Goal: Information Seeking & Learning: Compare options

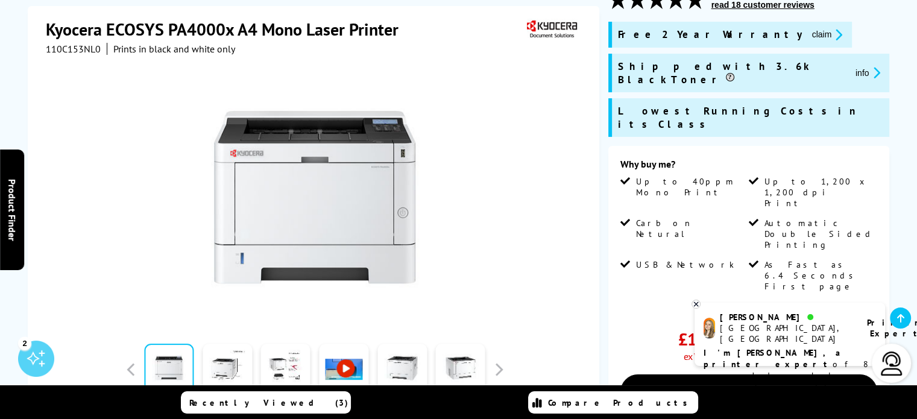
scroll to position [241, 0]
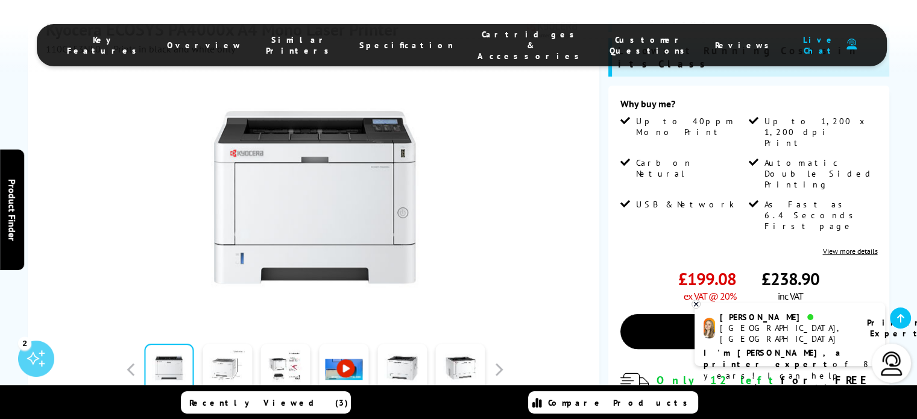
click at [235, 344] on link at bounding box center [227, 369] width 49 height 51
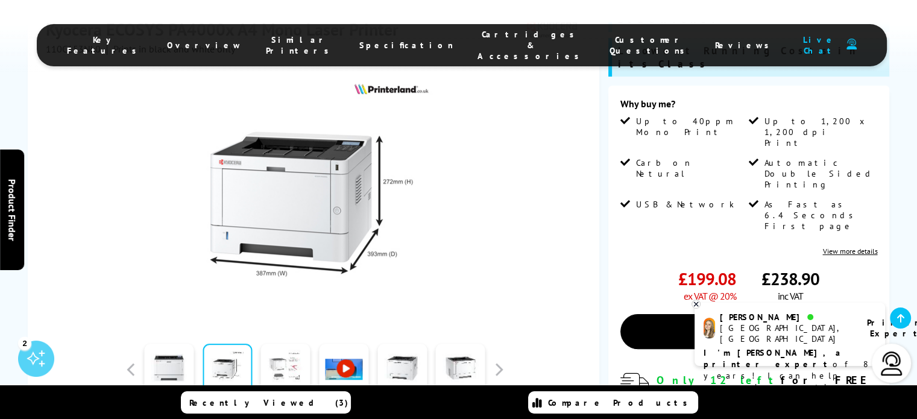
click at [286, 344] on link at bounding box center [285, 369] width 49 height 51
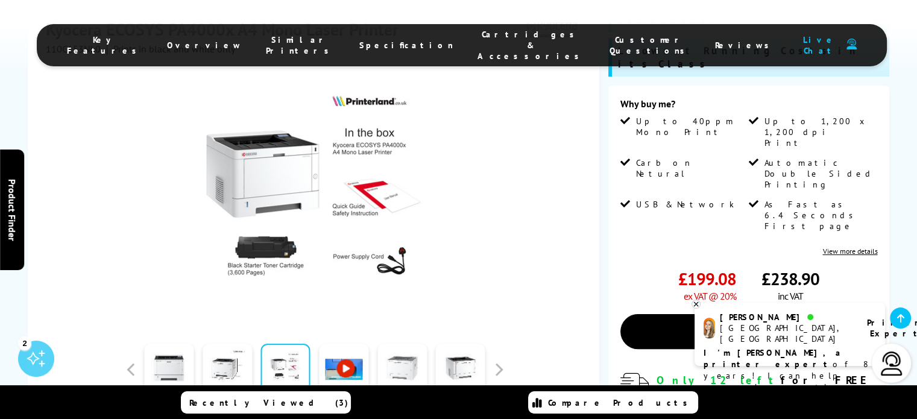
click at [387, 344] on link at bounding box center [402, 369] width 49 height 51
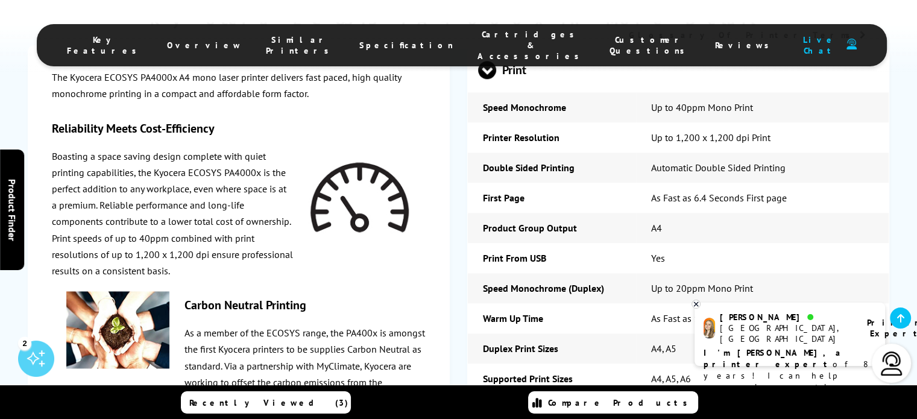
scroll to position [1689, 0]
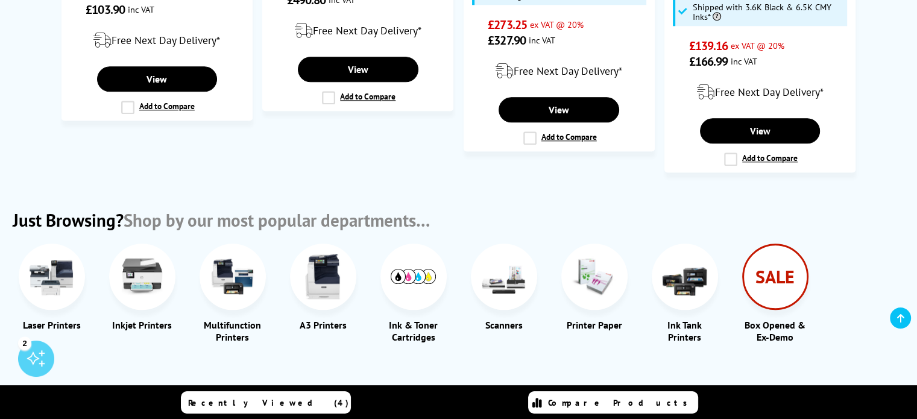
scroll to position [1267, 0]
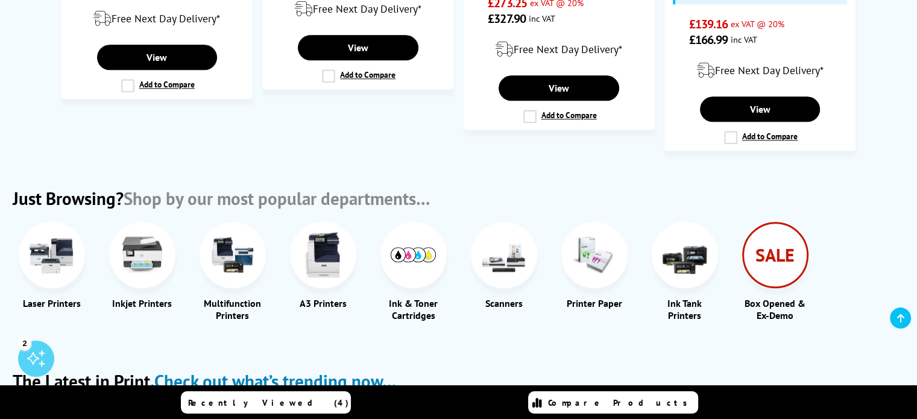
click at [43, 238] on img at bounding box center [51, 254] width 45 height 45
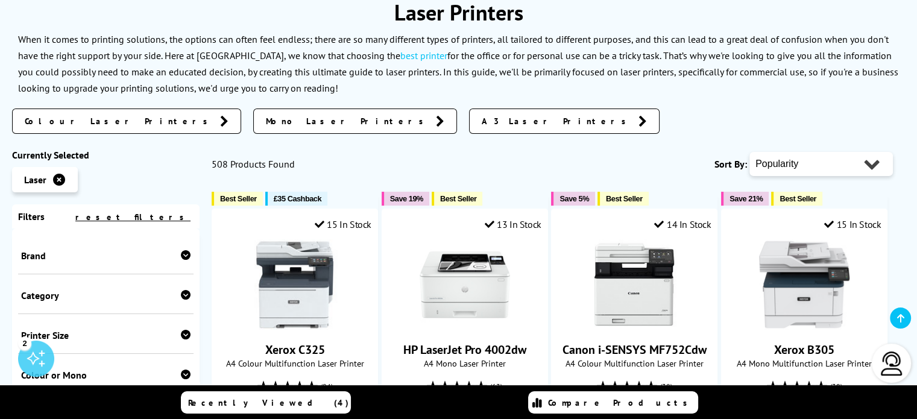
scroll to position [181, 0]
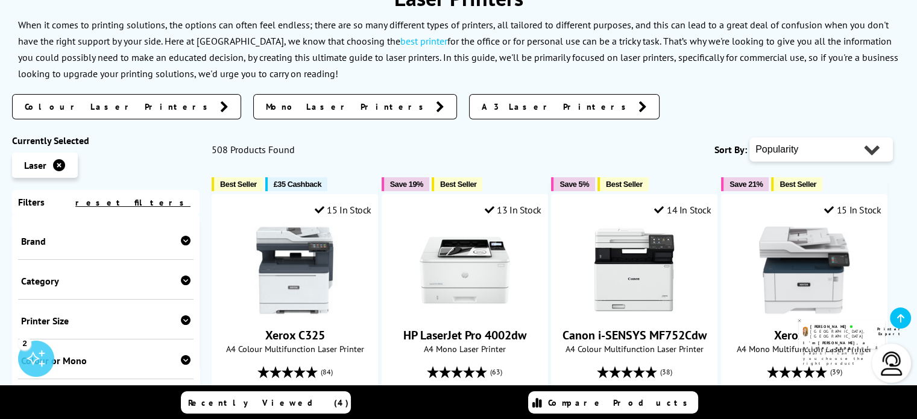
click at [482, 103] on span "A3 Laser Printers" at bounding box center [557, 107] width 151 height 12
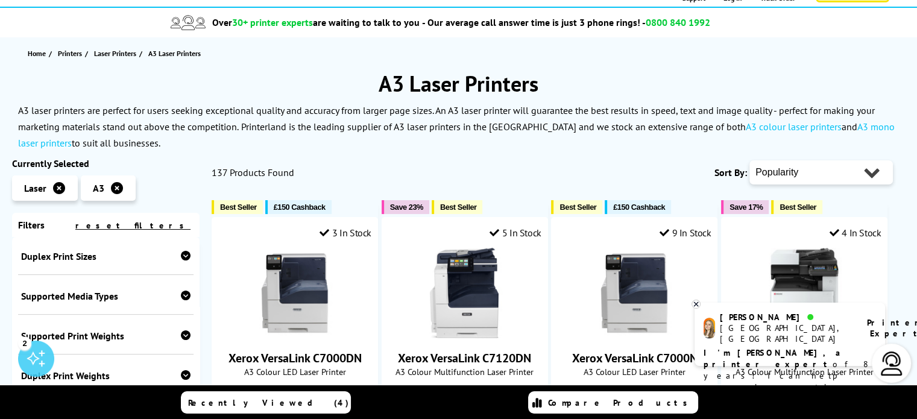
scroll to position [60, 0]
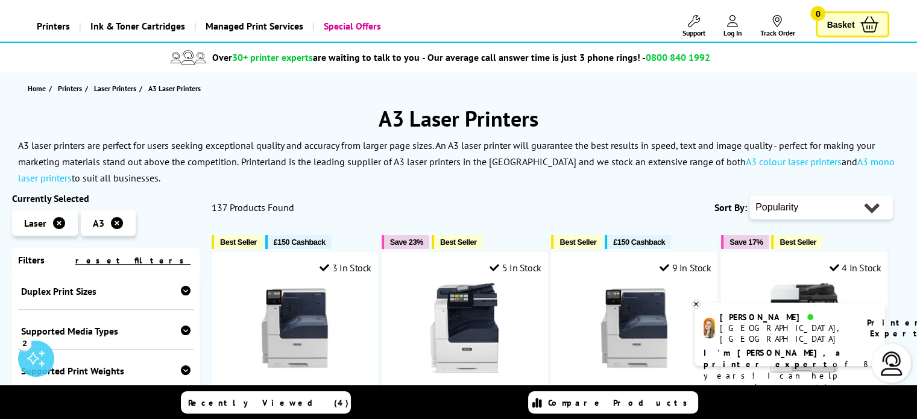
drag, startPoint x: 875, startPoint y: 204, endPoint x: 869, endPoint y: 201, distance: 7.6
click at [875, 204] on select "Popularity Rating Price - Low to High Price - High to Low Running Costs - Low t…" at bounding box center [822, 207] width 144 height 24
select select "Rating"
click at [750, 195] on select "Popularity Rating Price - Low to High Price - High to Low Running Costs - Low t…" at bounding box center [822, 207] width 144 height 24
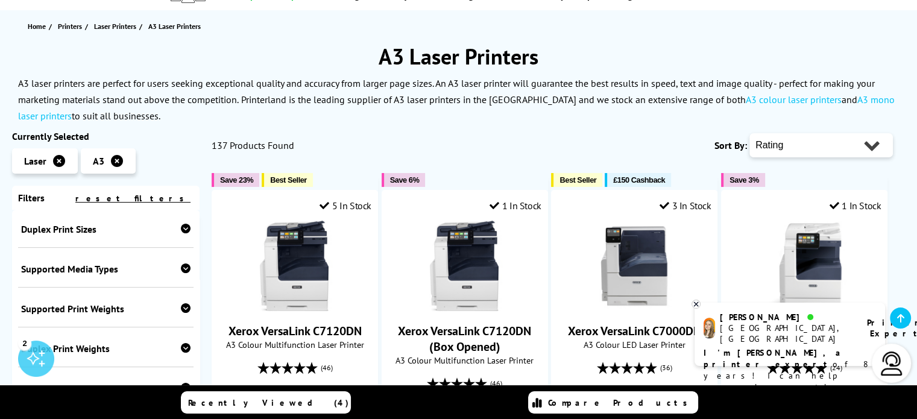
scroll to position [121, 0]
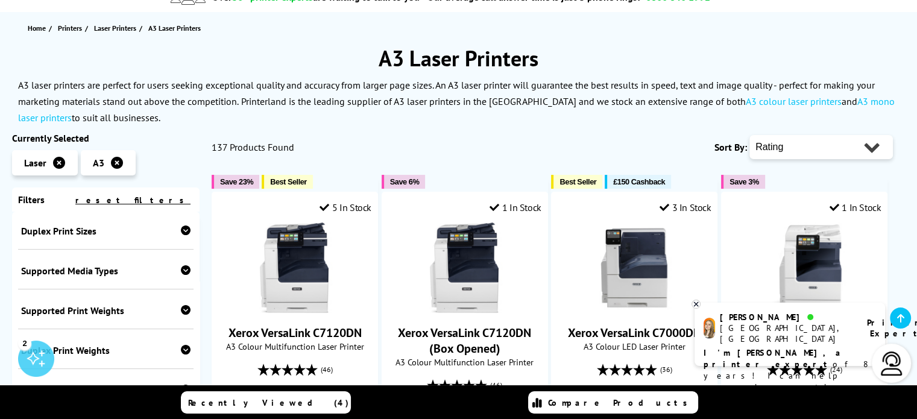
click at [869, 149] on select "Popularity Rating Price - Low to High Price - High to Low Running Costs - Low t…" at bounding box center [822, 147] width 144 height 24
select select "Price Ascending"
click at [750, 135] on select "Popularity Rating Price - Low to High Price - High to Low Running Costs - Low t…" at bounding box center [822, 147] width 144 height 24
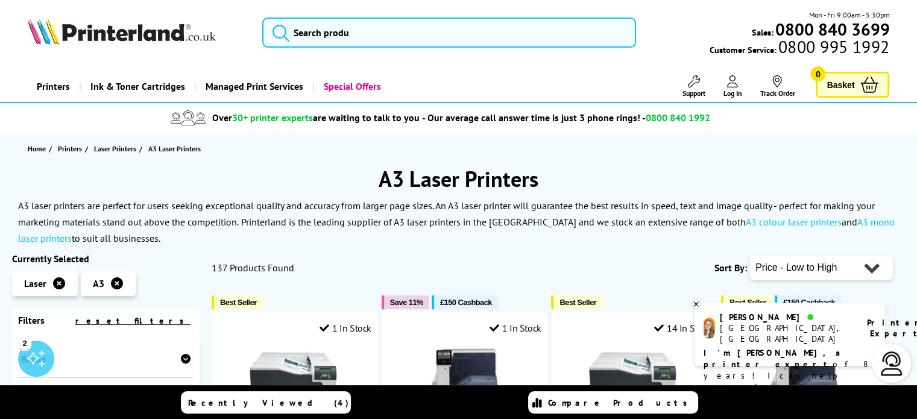
click at [676, 182] on h1 "A3 Laser Printers" at bounding box center [458, 179] width 893 height 28
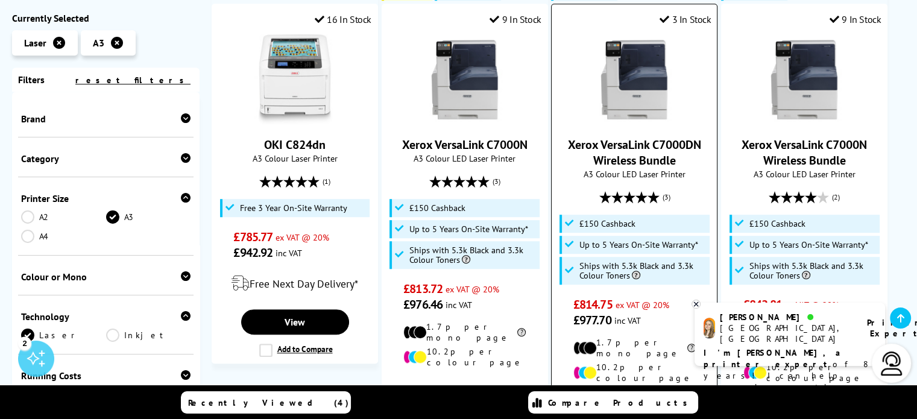
scroll to position [724, 0]
